Goal: Information Seeking & Learning: Learn about a topic

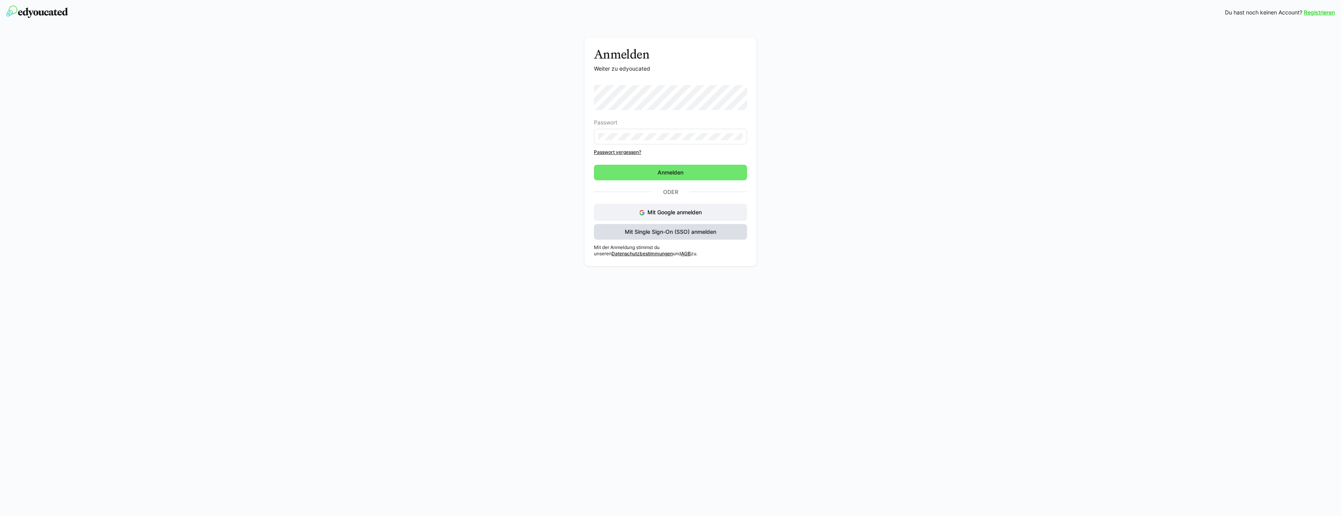
click at [639, 230] on span "Mit Single Sign-On (SSO) anmelden" at bounding box center [670, 232] width 94 height 8
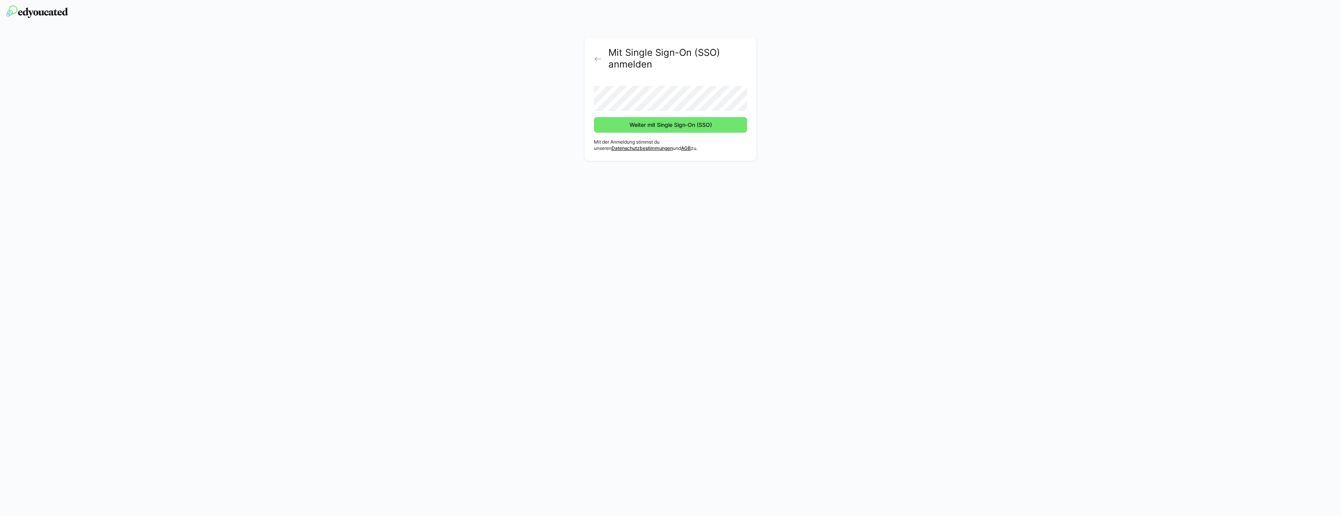
click at [638, 112] on form "Weiter mit Single Sign-On (SSO)" at bounding box center [670, 106] width 153 height 53
click at [664, 126] on span "Weiter mit Single Sign-On (SSO)" at bounding box center [670, 125] width 85 height 8
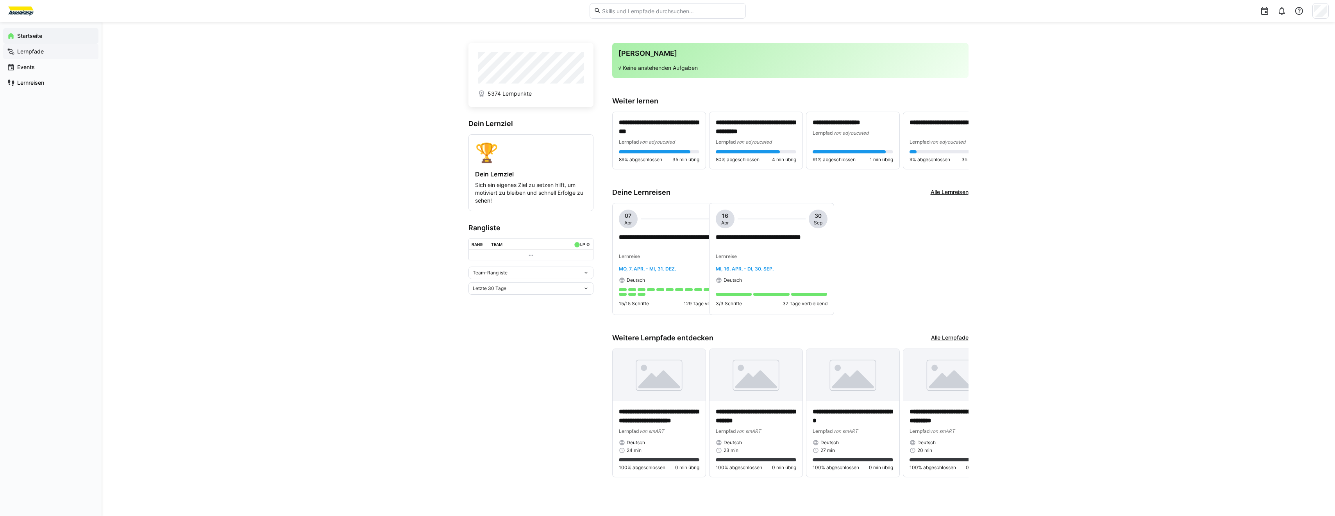
click at [55, 54] on span "Lernpfade" at bounding box center [55, 52] width 79 height 8
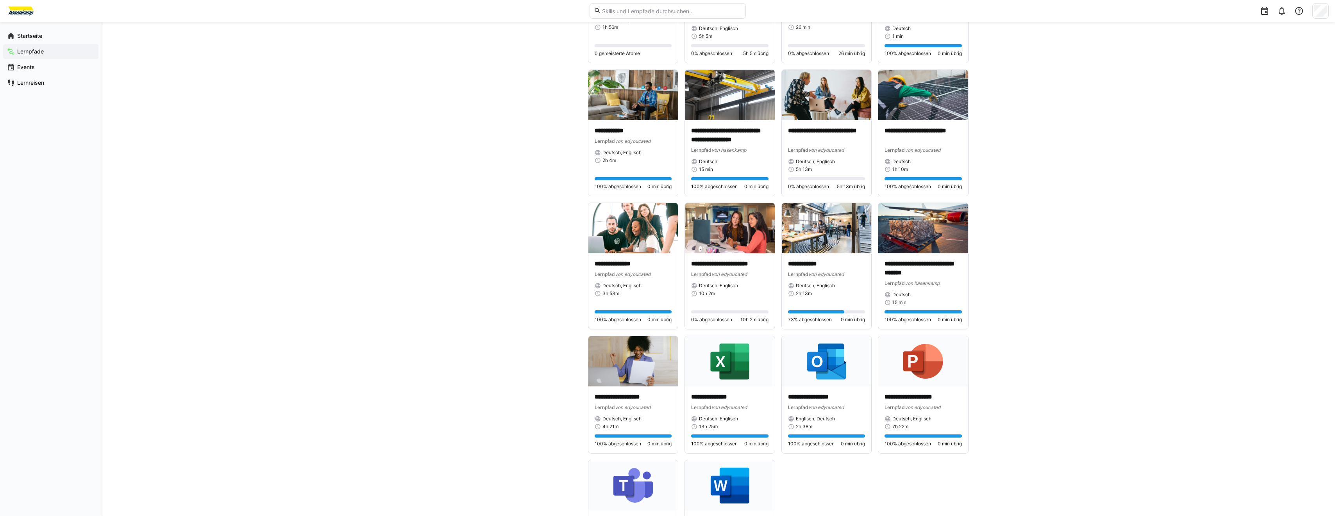
scroll to position [1211, 0]
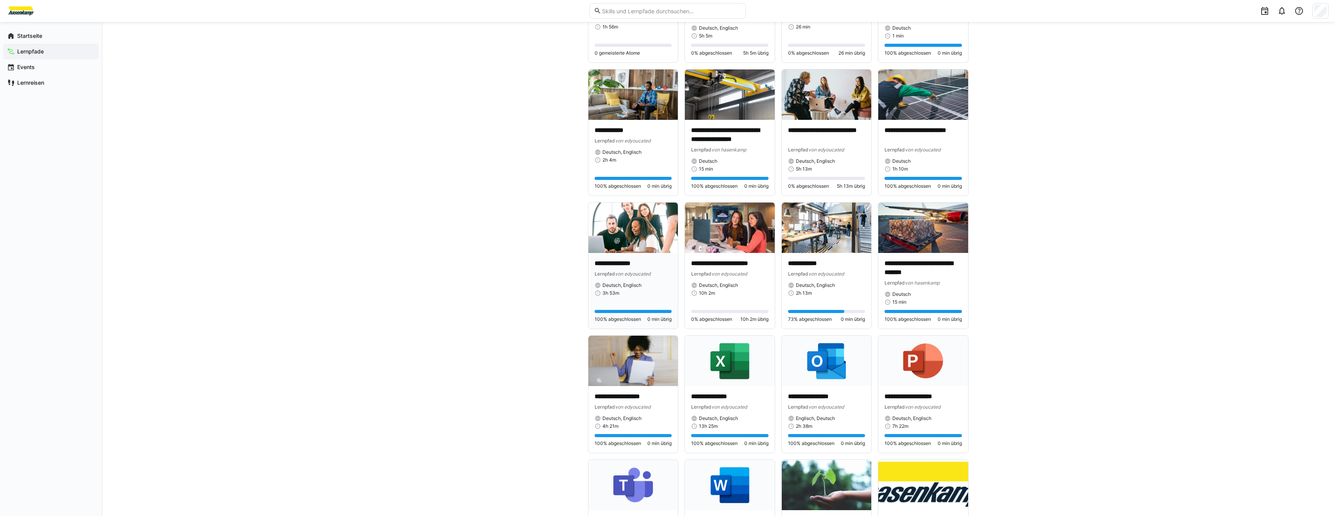
click at [621, 229] on img at bounding box center [633, 228] width 90 height 50
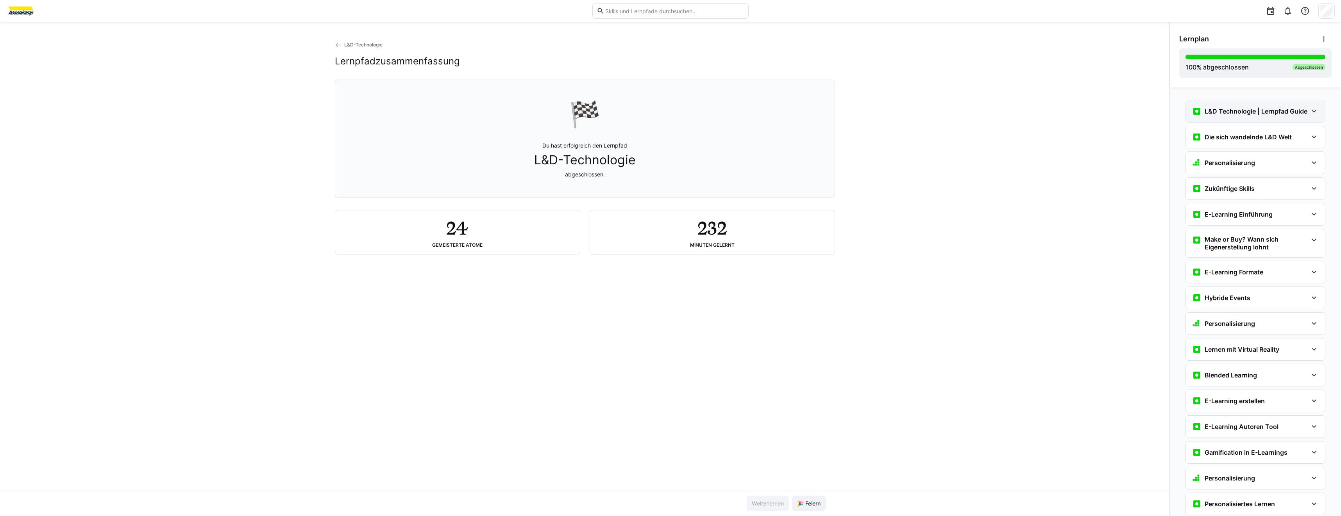
click at [1218, 119] on div "L&D Technologie | Lernpfad Guide" at bounding box center [1255, 111] width 139 height 22
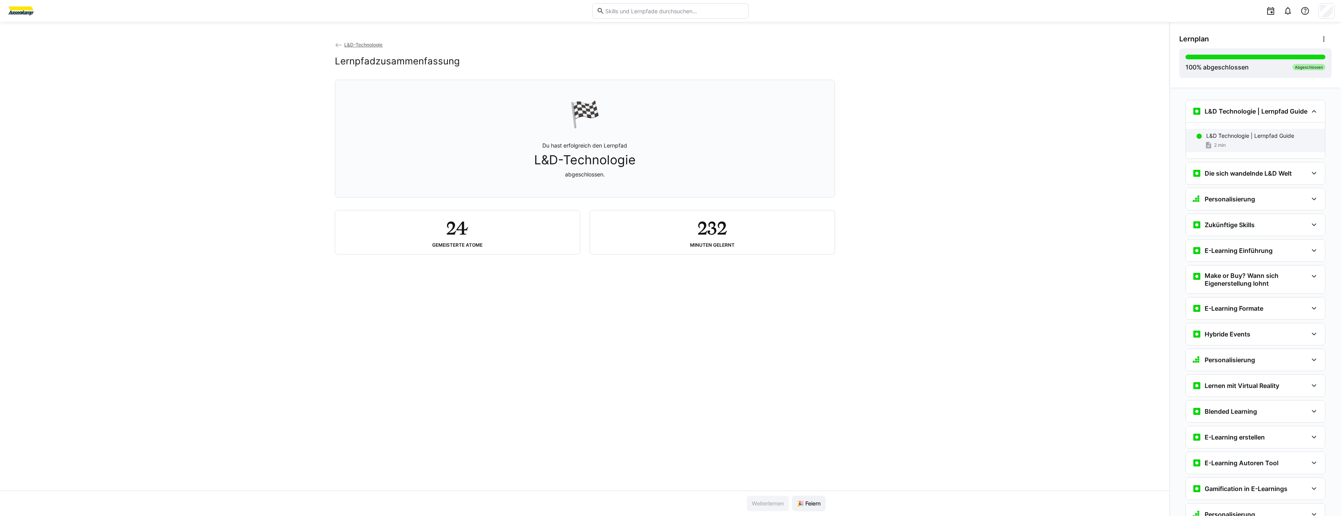
click at [1220, 148] on div "2 min" at bounding box center [1214, 145] width 21 height 8
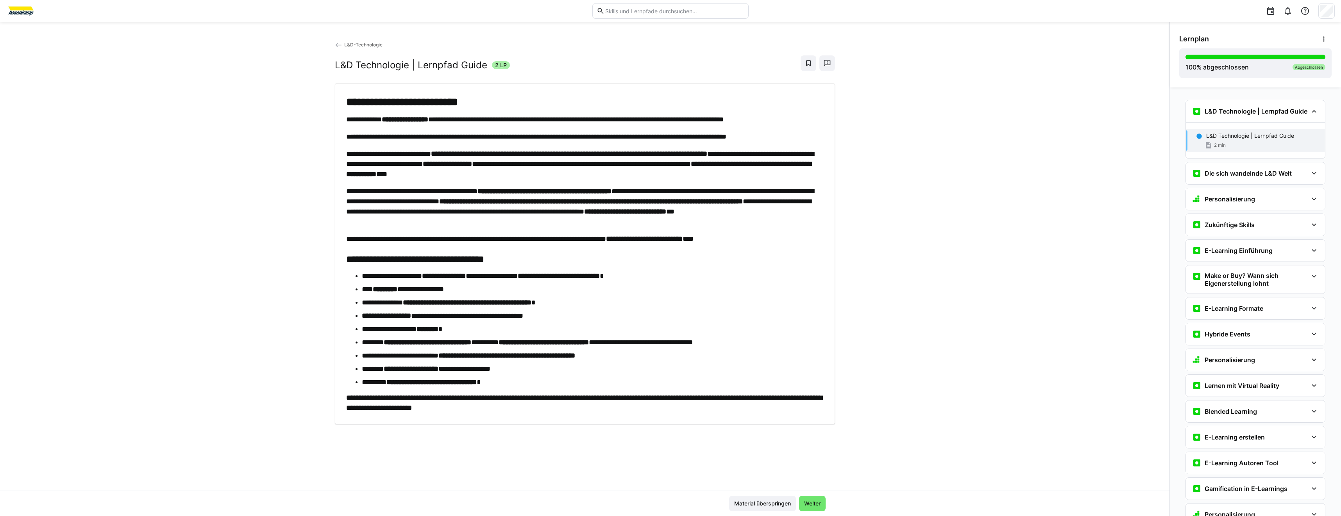
scroll to position [13, 0]
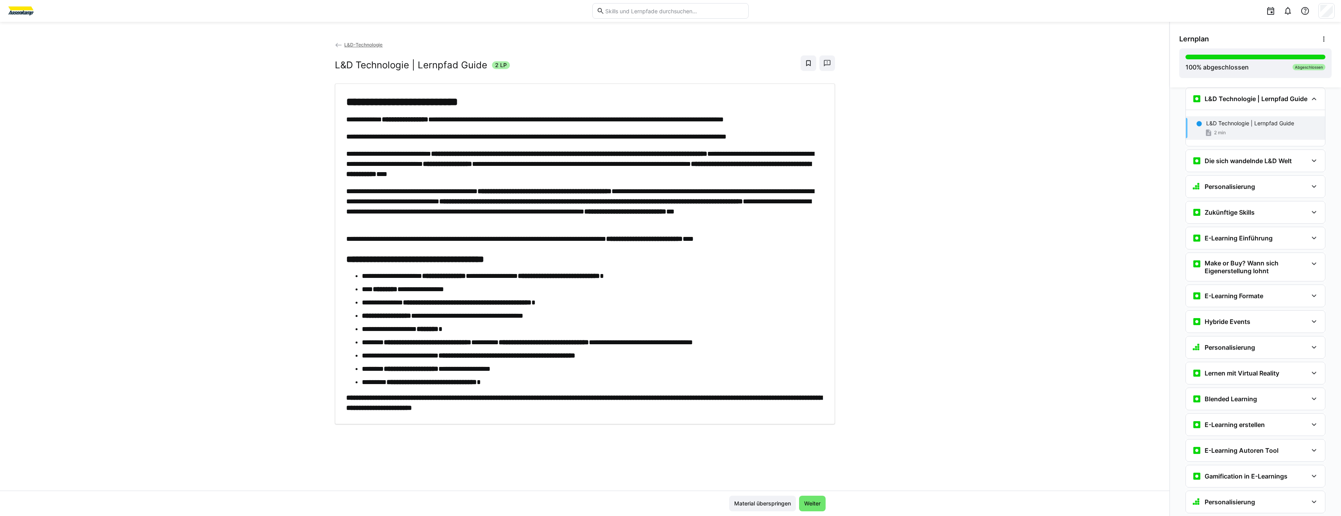
click at [945, 83] on div "**********" at bounding box center [584, 266] width 1169 height 450
click at [1187, 165] on div "Die sich wandelnde L&D Welt" at bounding box center [1255, 161] width 139 height 22
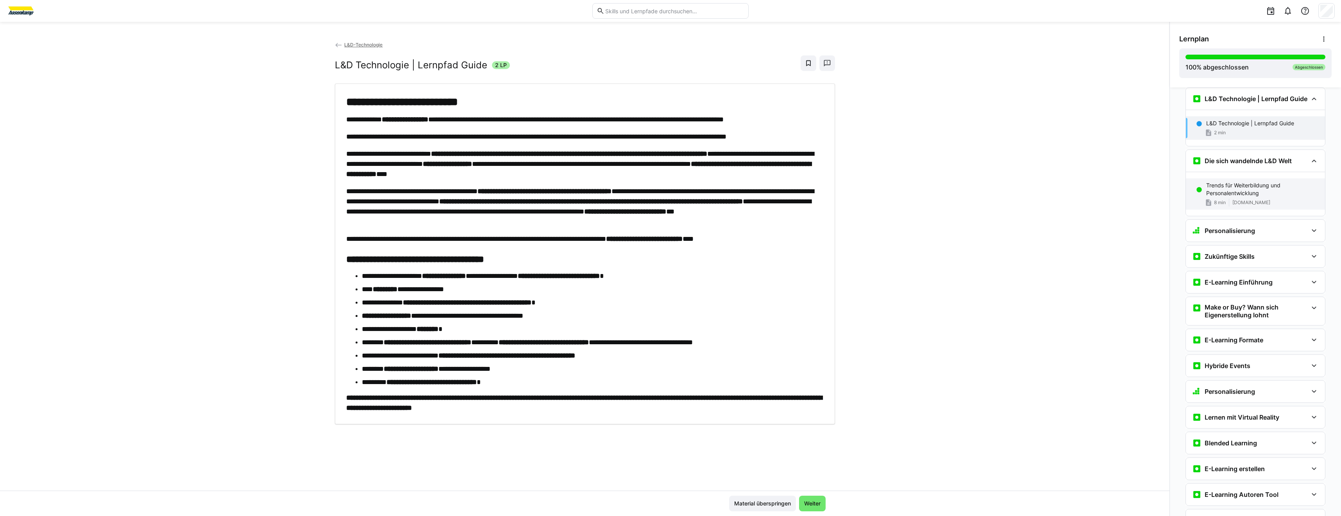
click at [1239, 197] on p "Trends für Weiterbildung und Personalentwicklung" at bounding box center [1262, 190] width 113 height 16
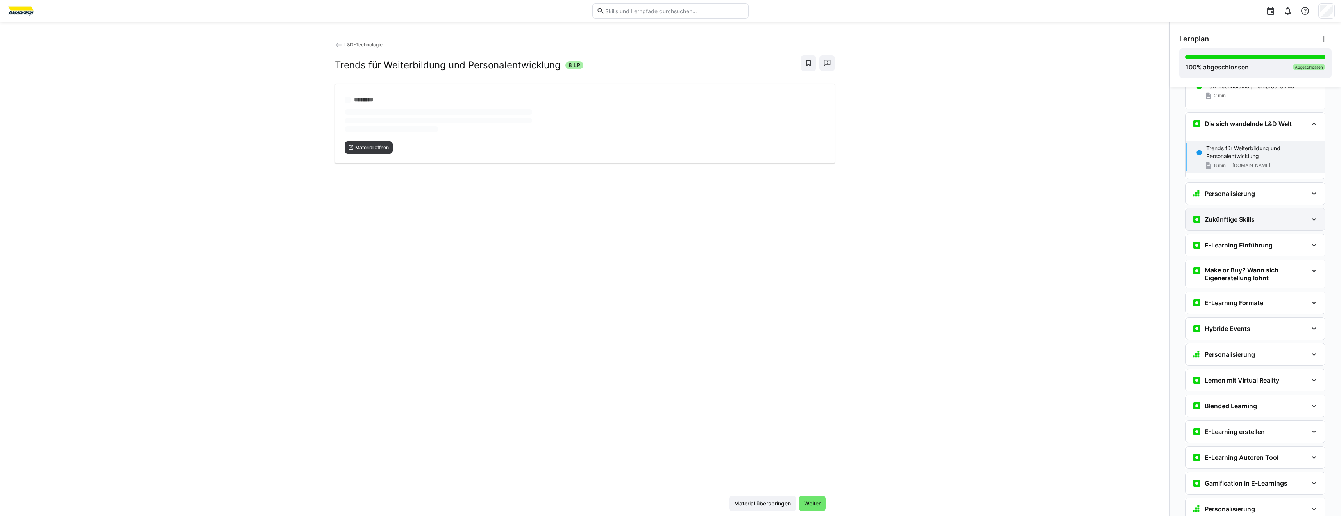
scroll to position [75, 0]
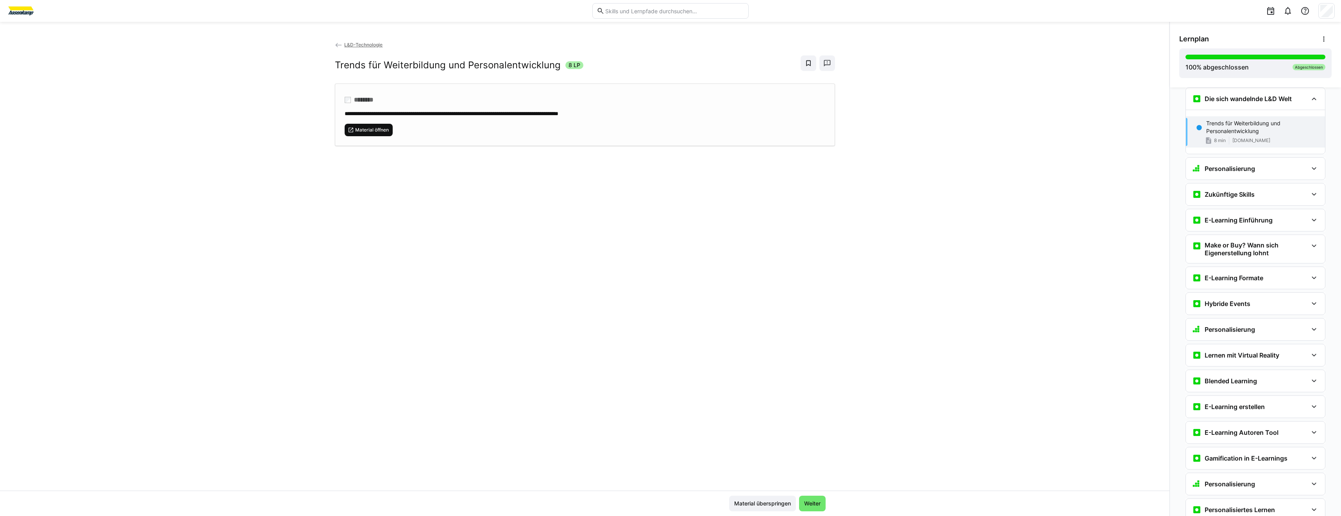
click at [348, 135] on span "Material öffnen" at bounding box center [369, 130] width 48 height 13
